Goal: Register for event/course

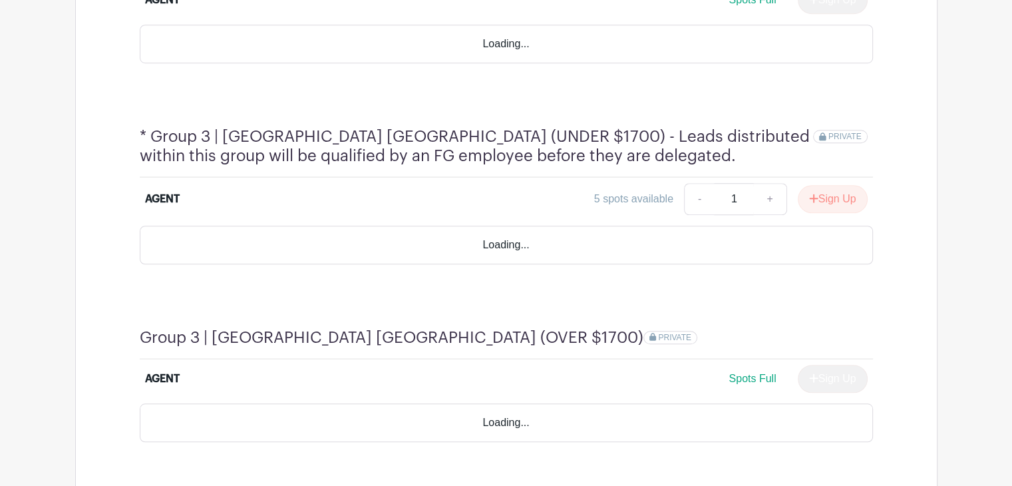
scroll to position [997, 0]
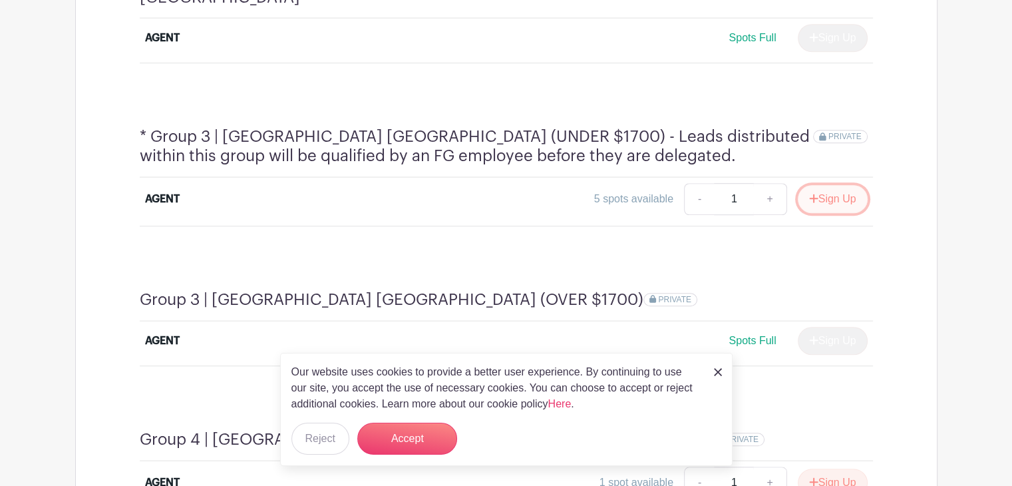
click at [827, 185] on button "Sign Up" at bounding box center [833, 199] width 70 height 28
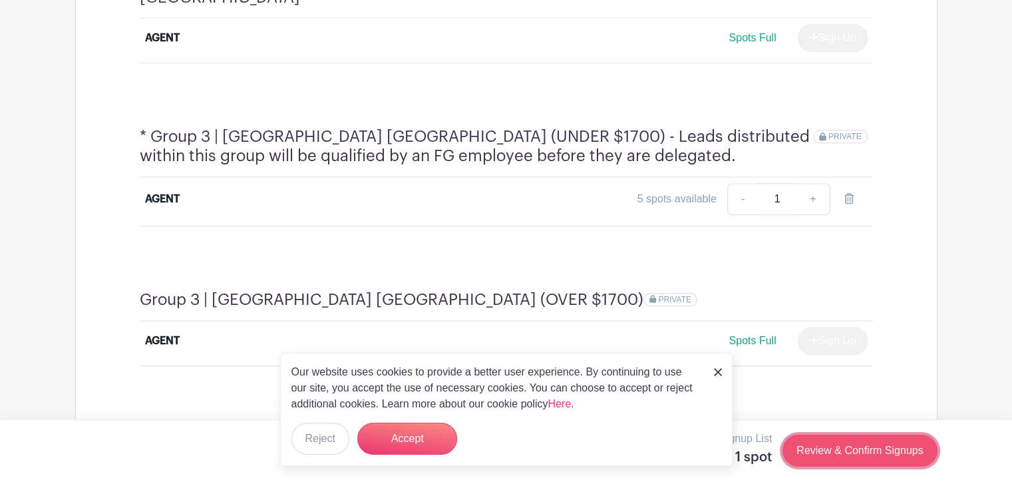
click at [852, 442] on link "Review & Confirm Signups" at bounding box center [859, 450] width 154 height 32
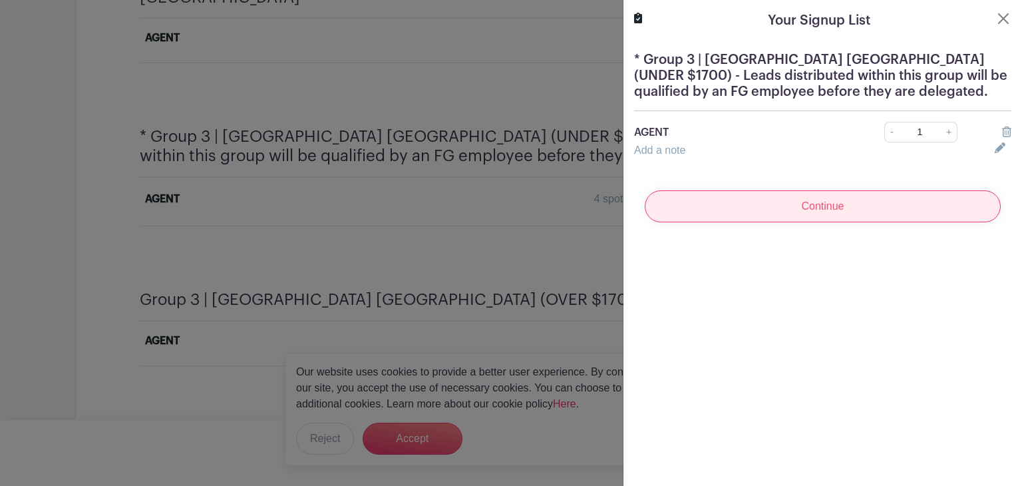
click at [765, 208] on input "Continue" at bounding box center [823, 206] width 356 height 32
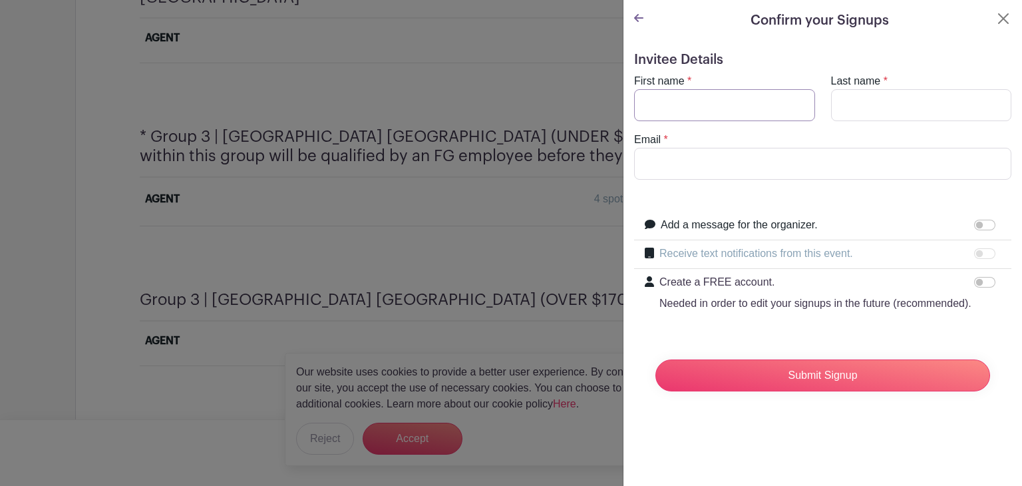
click at [695, 111] on input "First name" at bounding box center [724, 105] width 181 height 32
type input "Varvara"
click at [846, 107] on input "Last name" at bounding box center [921, 105] width 181 height 32
type input "Malina"
click at [729, 166] on input "Email" at bounding box center [822, 164] width 377 height 32
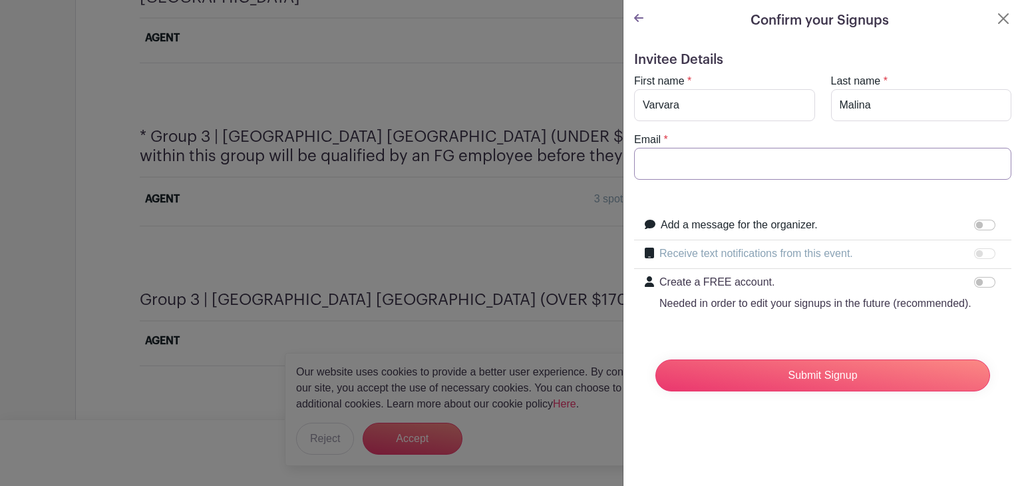
type input "[EMAIL_ADDRESS][DOMAIN_NAME]"
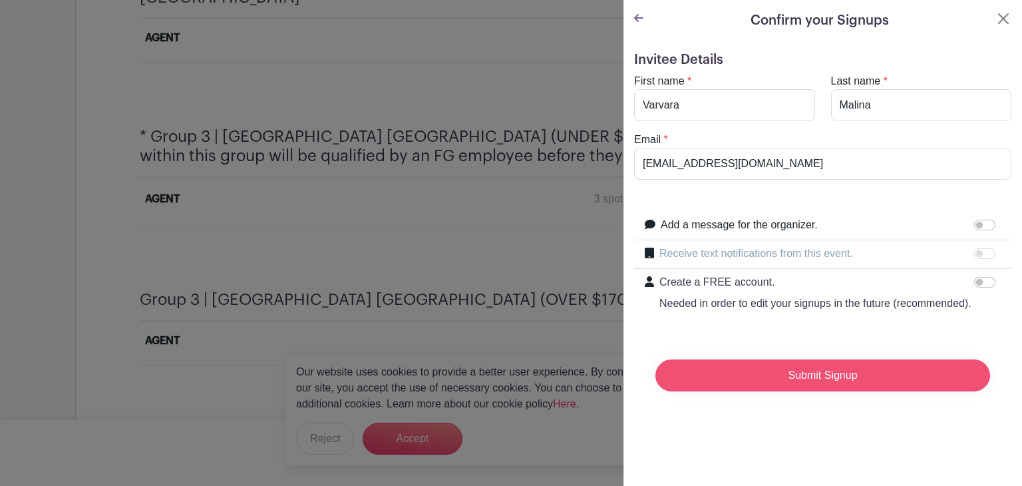
click at [805, 388] on input "Submit Signup" at bounding box center [822, 375] width 335 height 32
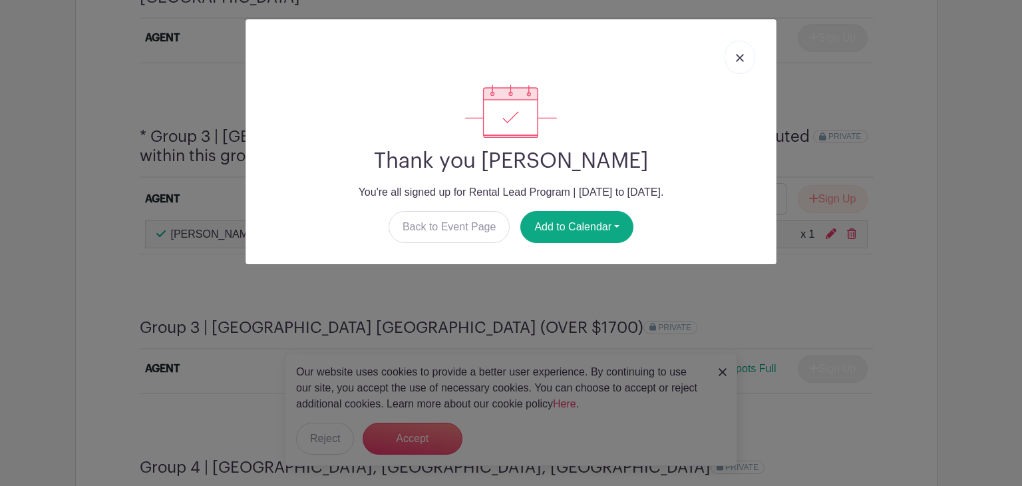
click at [729, 56] on link at bounding box center [740, 57] width 31 height 33
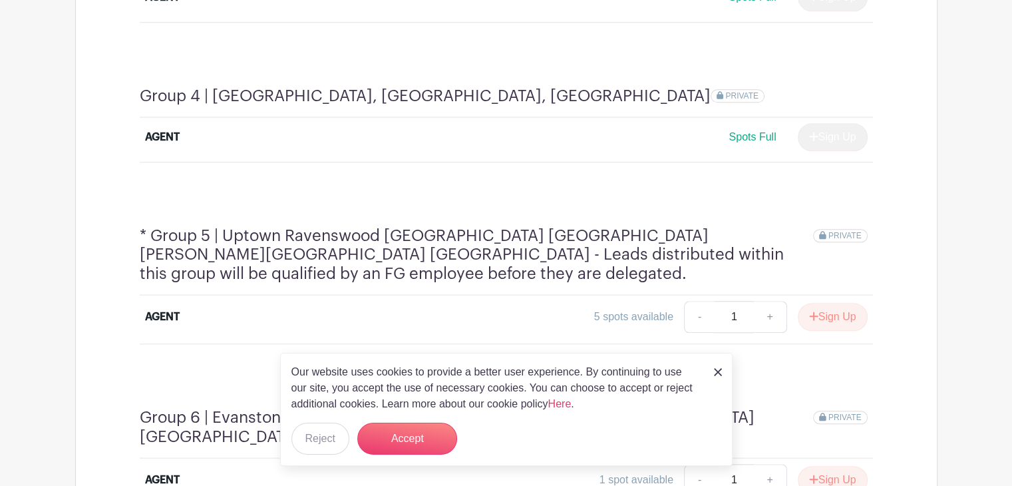
scroll to position [1463, 0]
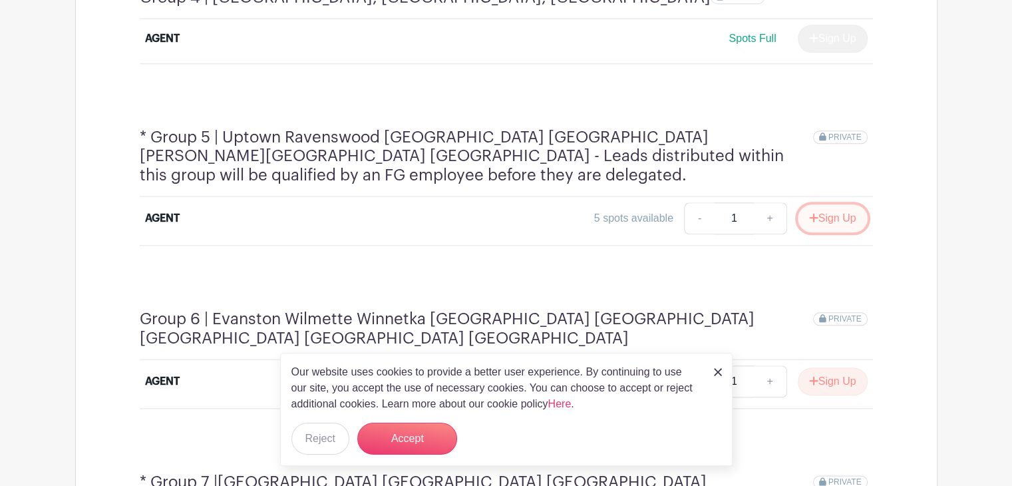
click at [832, 204] on button "Sign Up" at bounding box center [833, 218] width 70 height 28
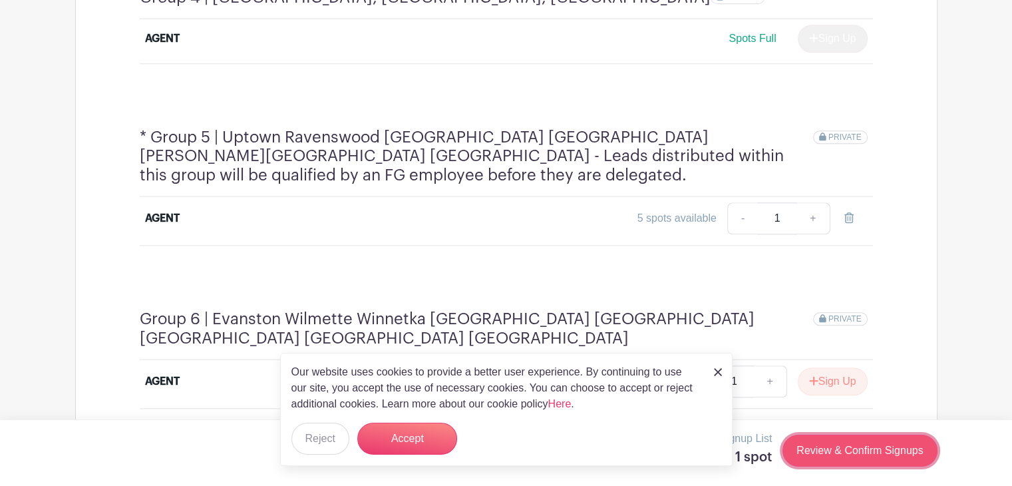
click at [865, 446] on link "Review & Confirm Signups" at bounding box center [859, 450] width 154 height 32
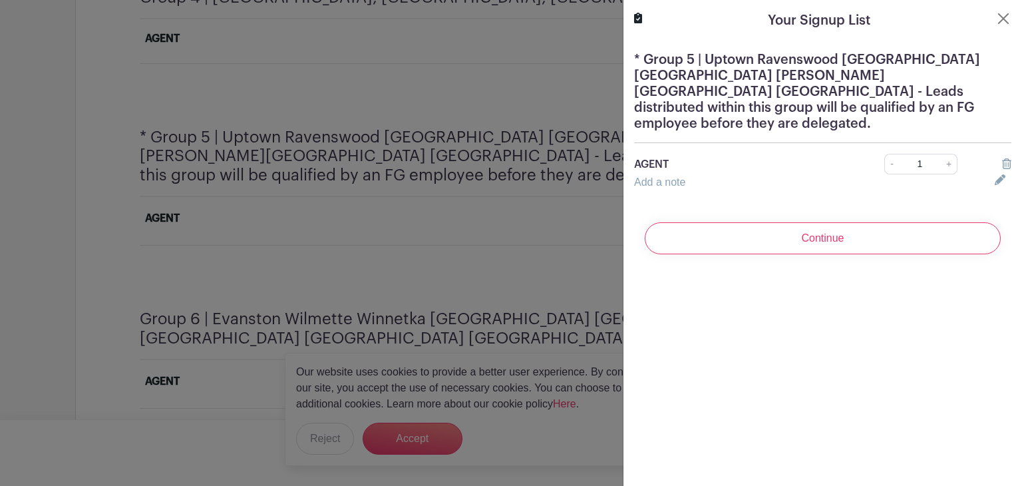
click at [782, 222] on input "Continue" at bounding box center [823, 238] width 356 height 32
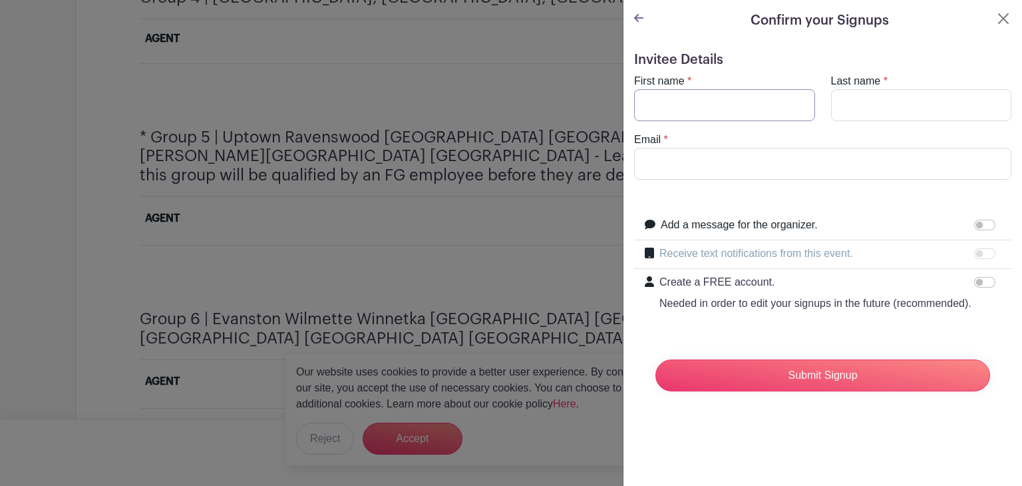
click at [681, 98] on input "First name" at bounding box center [724, 105] width 181 height 32
type input "Varvara"
click at [854, 102] on input "Last name" at bounding box center [921, 105] width 181 height 32
type input "Malina"
click at [758, 170] on input "Email" at bounding box center [822, 164] width 377 height 32
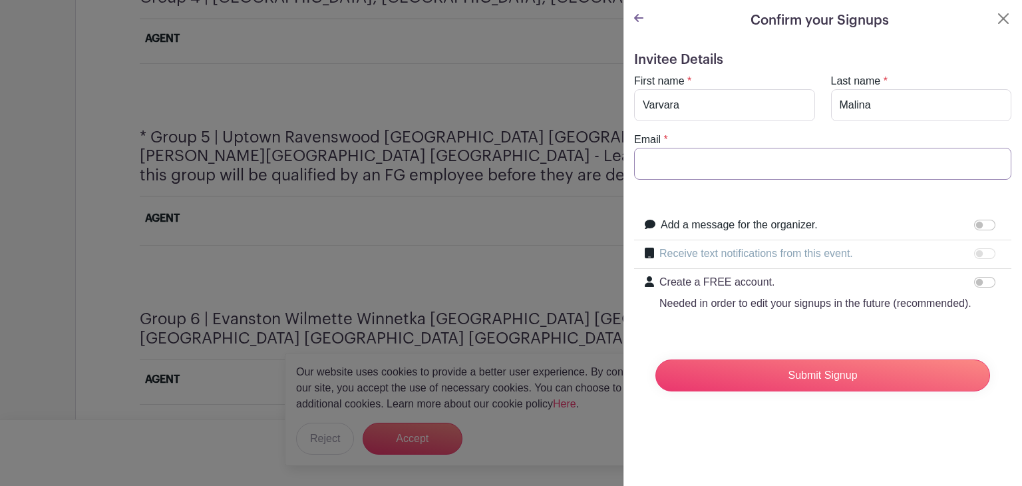
type input "[EMAIL_ADDRESS][DOMAIN_NAME]"
click at [824, 389] on input "Submit Signup" at bounding box center [822, 375] width 335 height 32
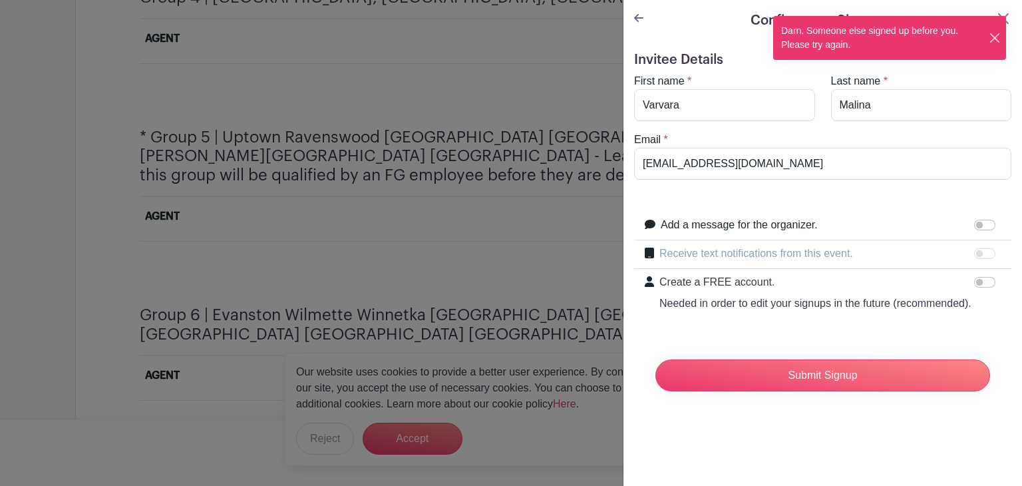
click at [995, 35] on button "Close" at bounding box center [995, 38] width 12 height 14
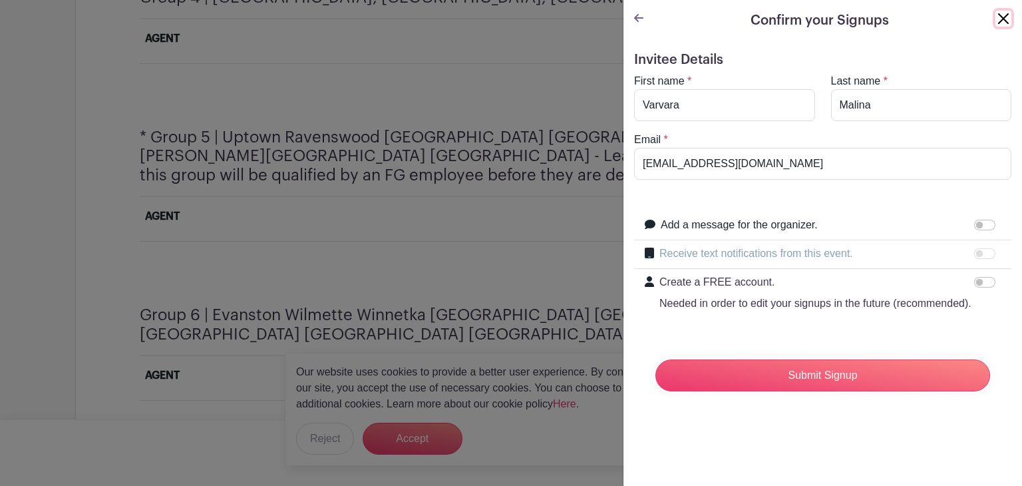
drag, startPoint x: 993, startPoint y: 17, endPoint x: 982, endPoint y: 37, distance: 23.5
click at [995, 18] on button "Close" at bounding box center [1003, 19] width 16 height 16
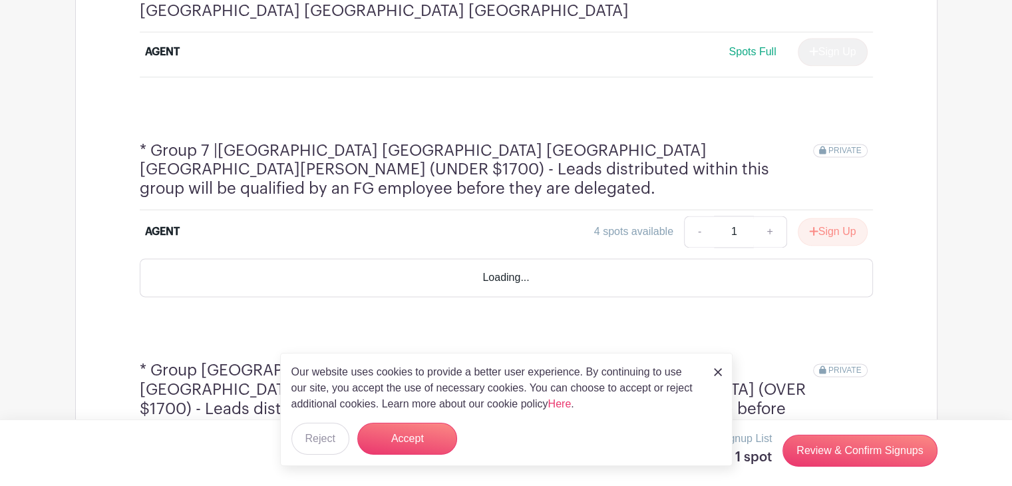
scroll to position [1796, 0]
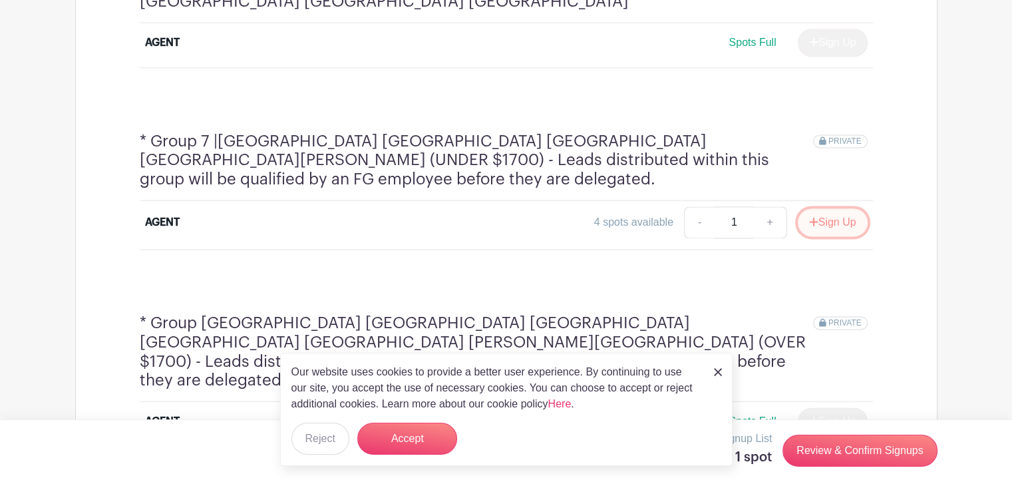
click at [828, 208] on button "Sign Up" at bounding box center [833, 222] width 70 height 28
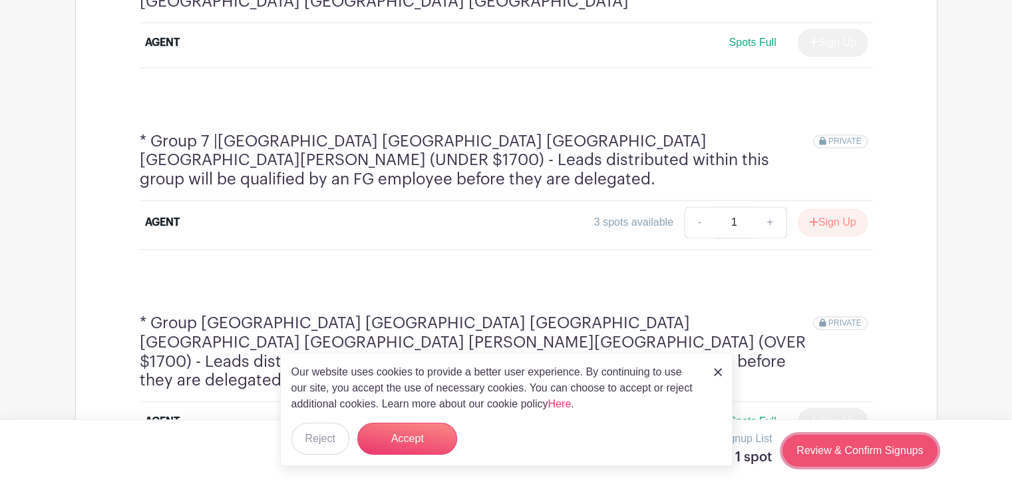
click at [848, 440] on link "Review & Confirm Signups" at bounding box center [859, 450] width 154 height 32
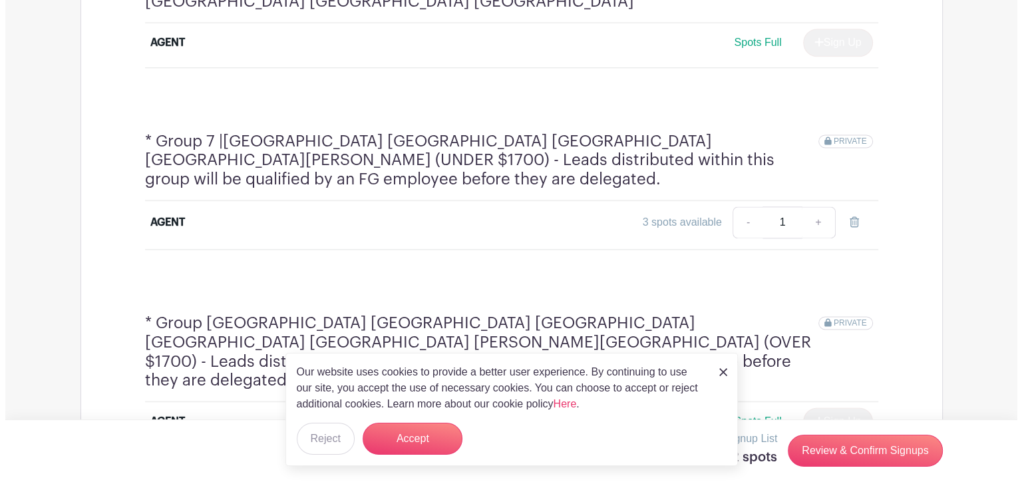
scroll to position [1800, 0]
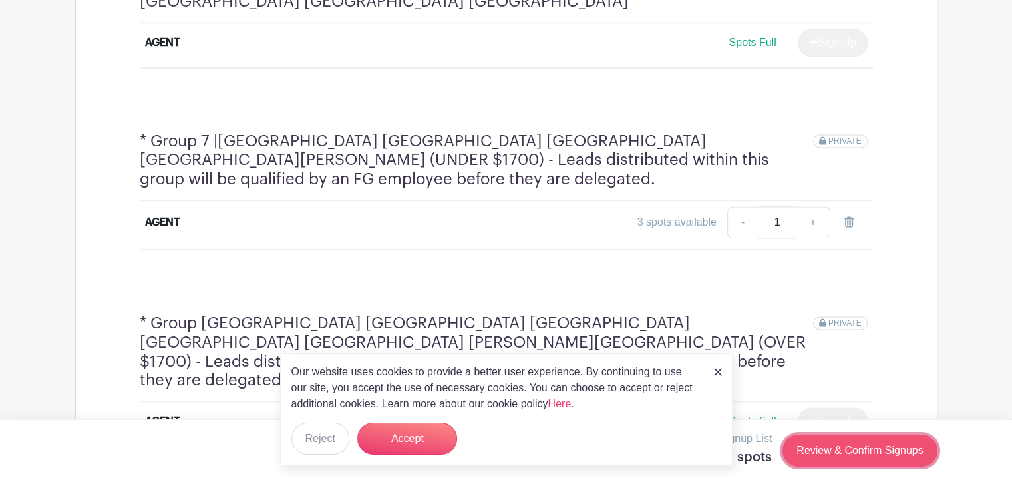
click at [888, 449] on link "Review & Confirm Signups" at bounding box center [859, 450] width 154 height 32
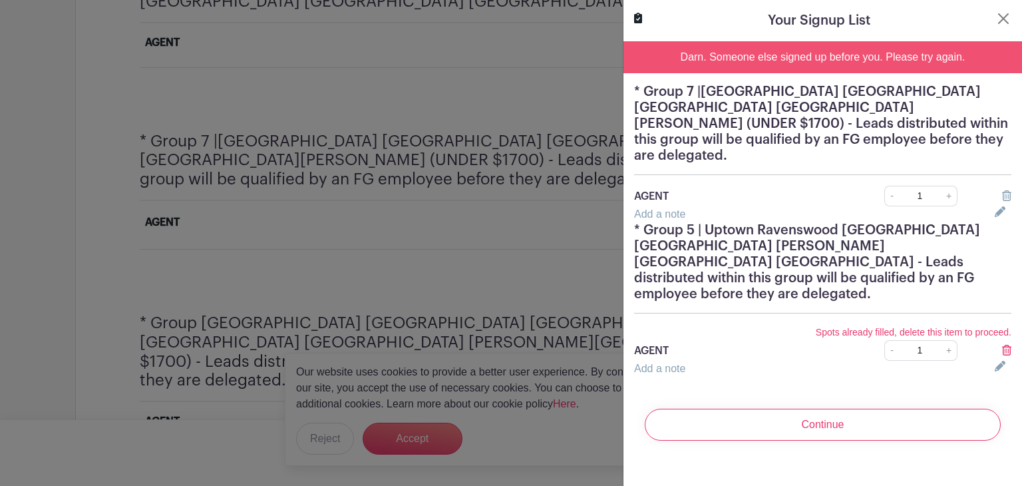
click at [1000, 324] on div "Spots already filled, delete this item to proceed. AGENT - 1 +" at bounding box center [822, 342] width 393 height 37
click at [1002, 345] on icon at bounding box center [1006, 350] width 9 height 11
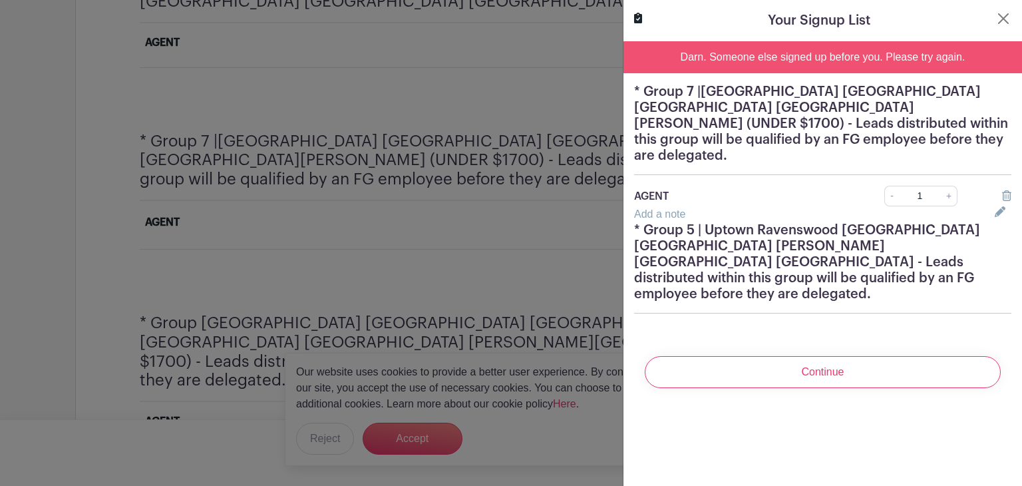
click at [854, 391] on div "Your Signup List Darn. Someone else signed up before you. Please try again. * G…" at bounding box center [822, 243] width 399 height 486
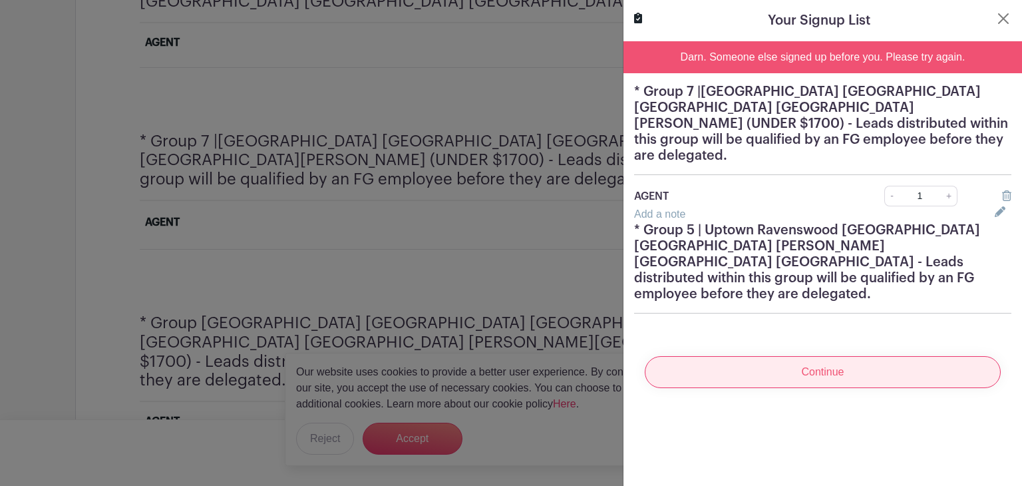
click at [839, 356] on input "Continue" at bounding box center [823, 372] width 356 height 32
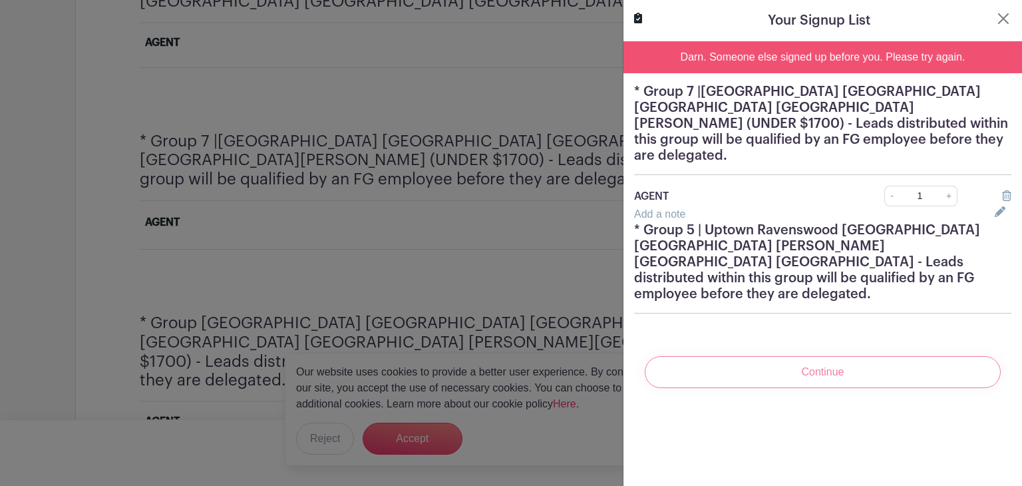
click at [812, 345] on div "Continue" at bounding box center [822, 371] width 377 height 53
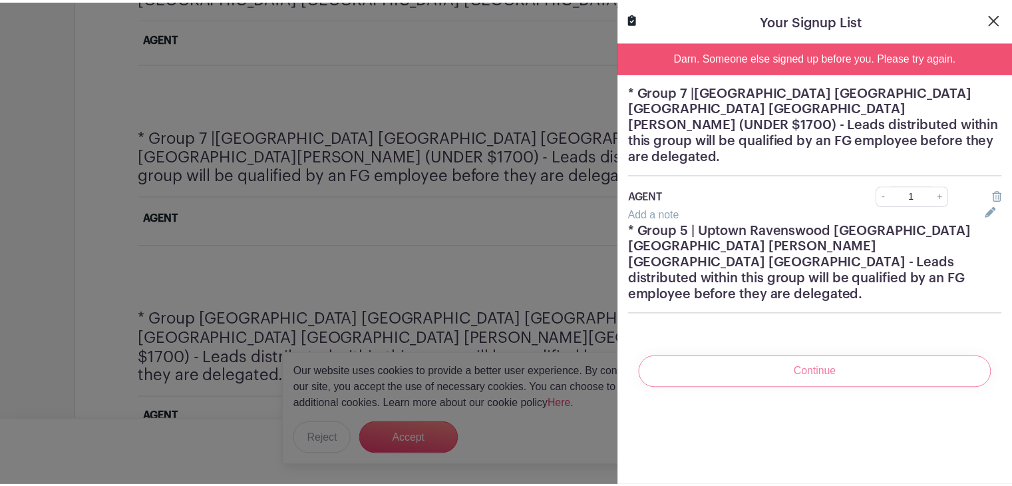
scroll to position [1796, 0]
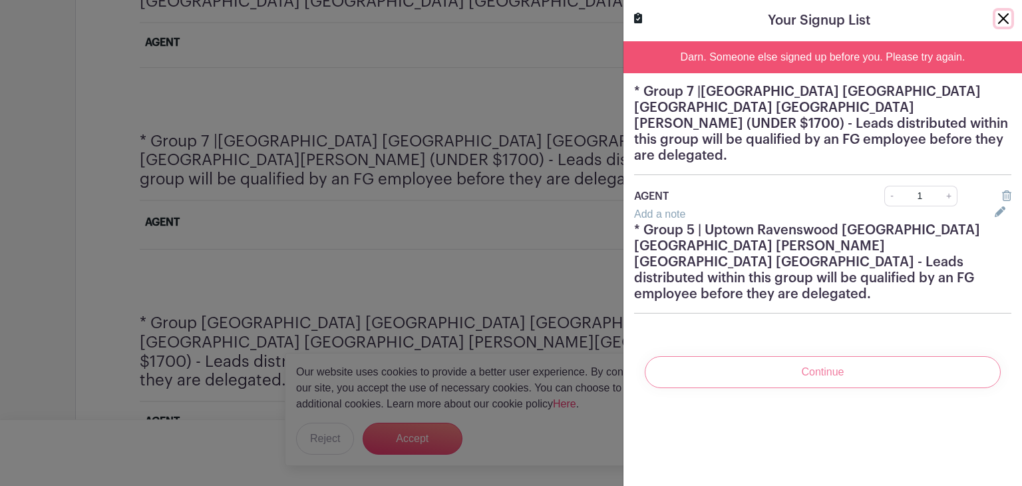
click at [995, 15] on button "Close" at bounding box center [1003, 19] width 16 height 16
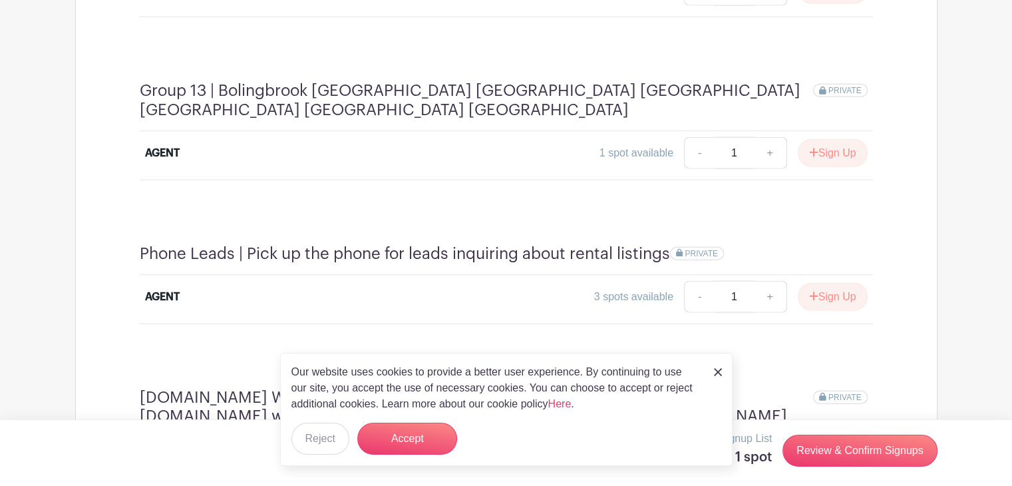
scroll to position [3066, 0]
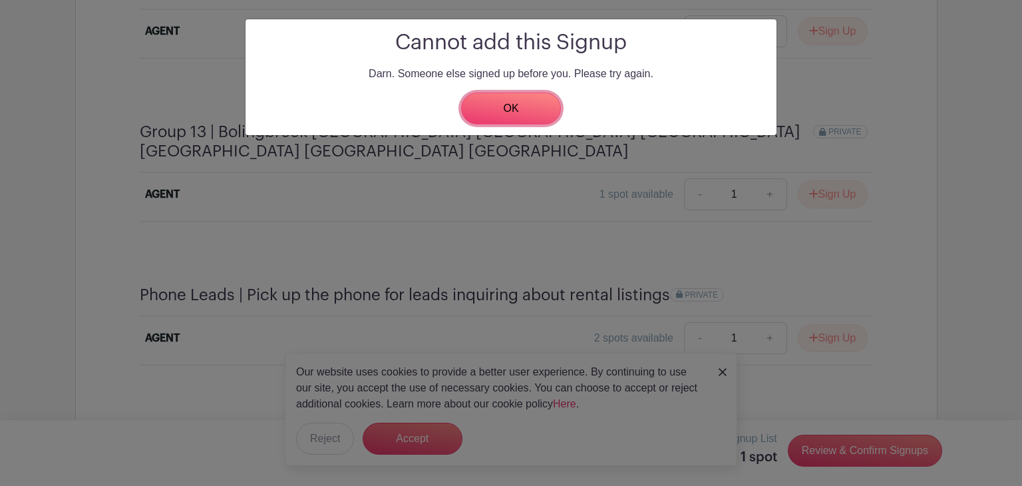
click at [532, 102] on link "OK" at bounding box center [511, 108] width 100 height 32
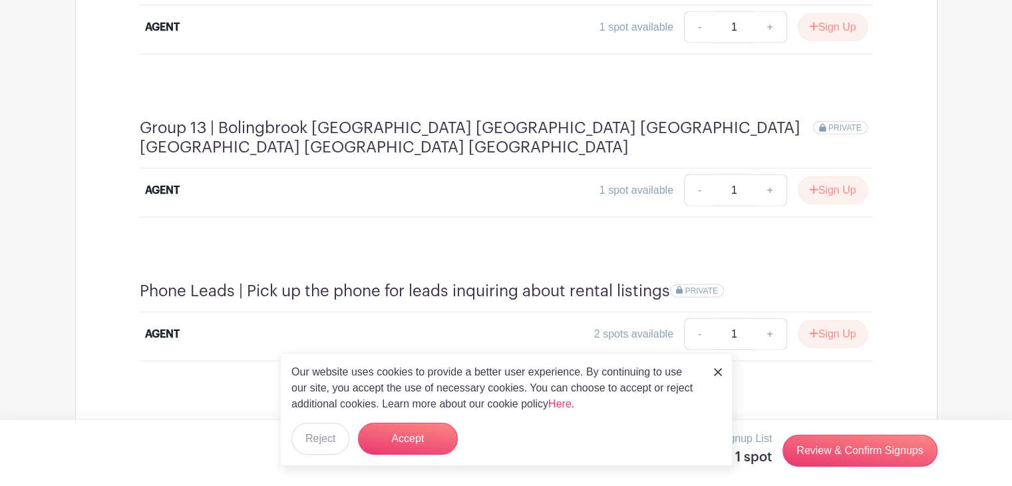
scroll to position [3058, 0]
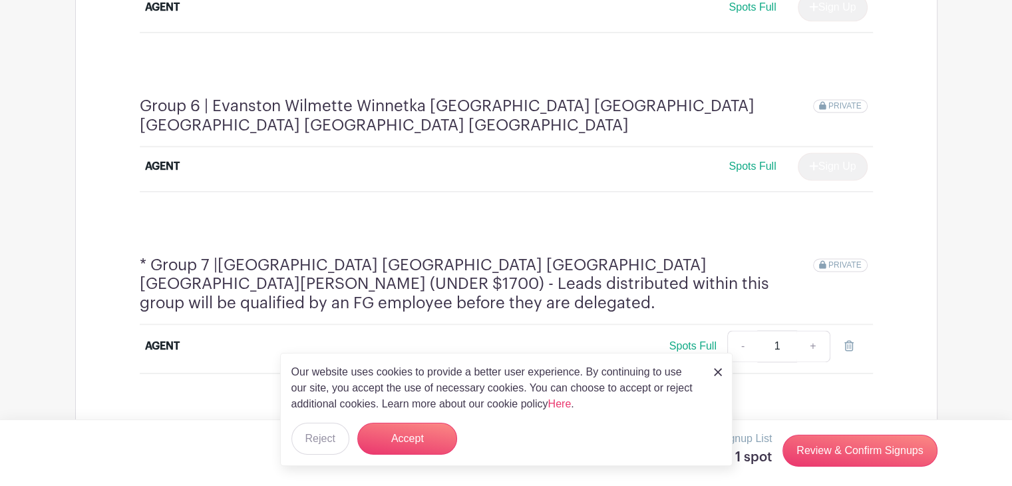
scroll to position [1928, 0]
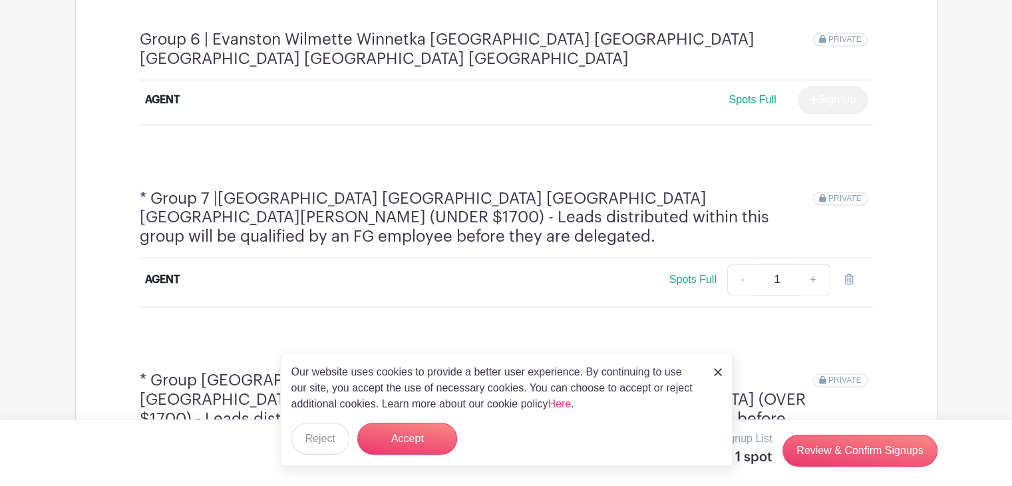
click at [783, 263] on input "1" at bounding box center [777, 279] width 40 height 32
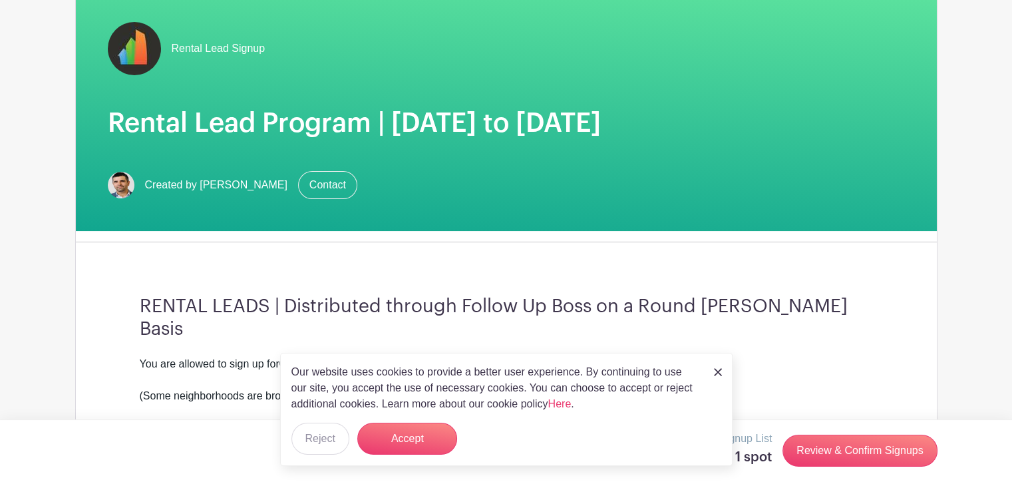
scroll to position [0, 0]
